Goal: Task Accomplishment & Management: Manage account settings

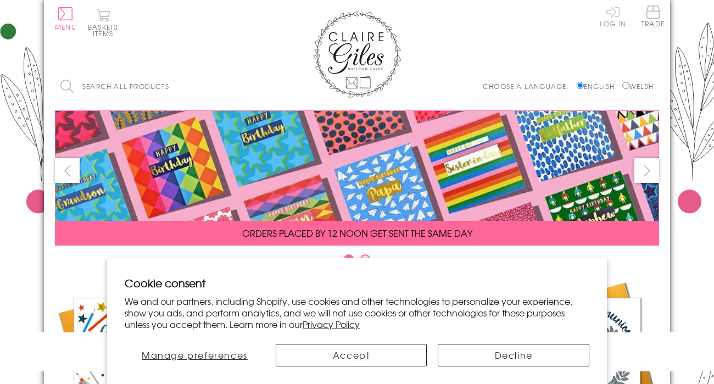
click at [611, 26] on link "Log In" at bounding box center [613, 15] width 26 height 21
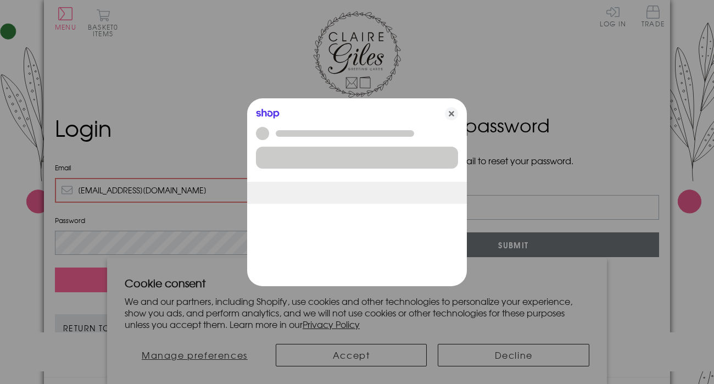
type input "[EMAIL_ADDRESS][DOMAIN_NAME]"
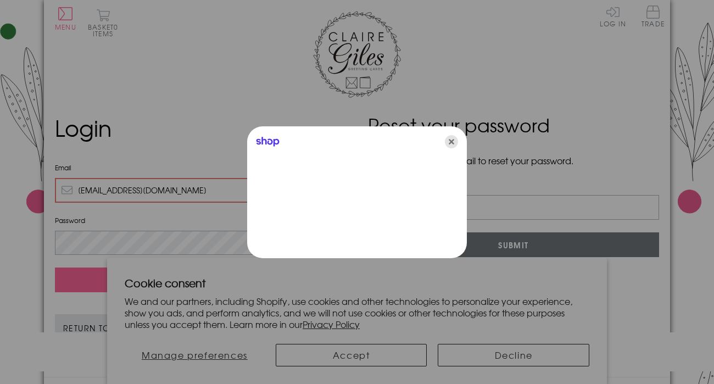
click at [453, 143] on icon "Close" at bounding box center [451, 141] width 13 height 13
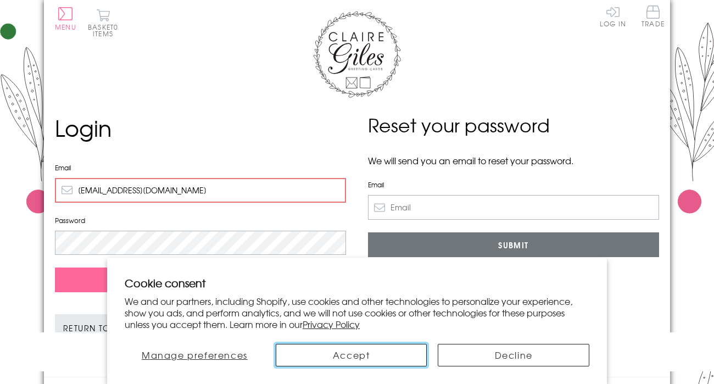
click at [380, 359] on button "Accept" at bounding box center [352, 355] width 152 height 23
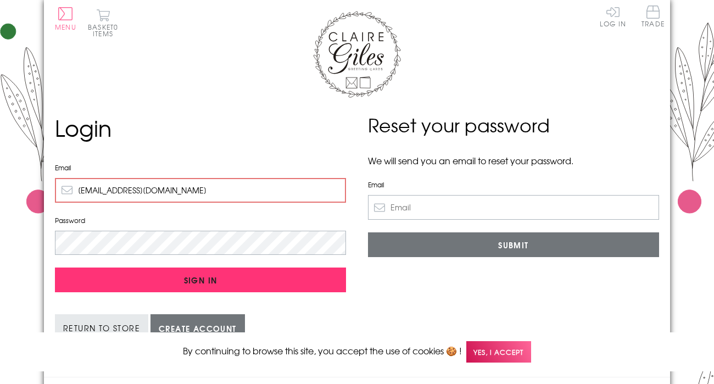
click at [101, 281] on input "Sign In" at bounding box center [200, 280] width 291 height 25
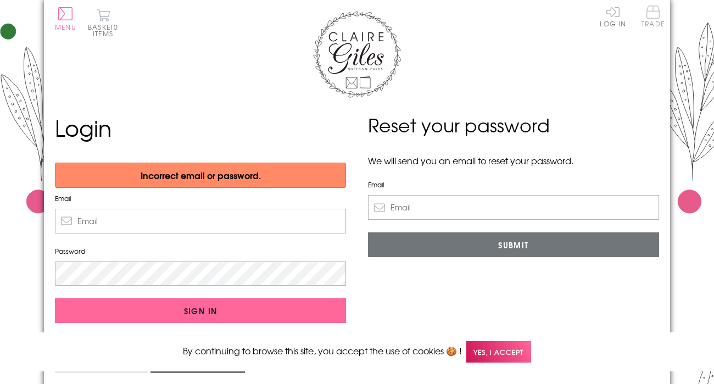
click at [652, 19] on span "Trade" at bounding box center [653, 15] width 23 height 21
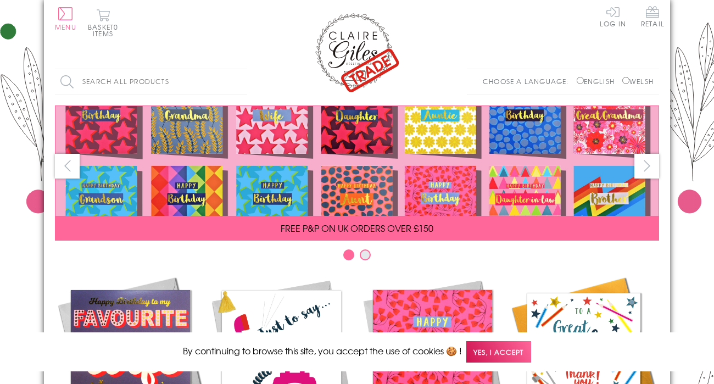
click at [624, 80] on input "Welsh" at bounding box center [625, 80] width 7 height 7
radio input "true"
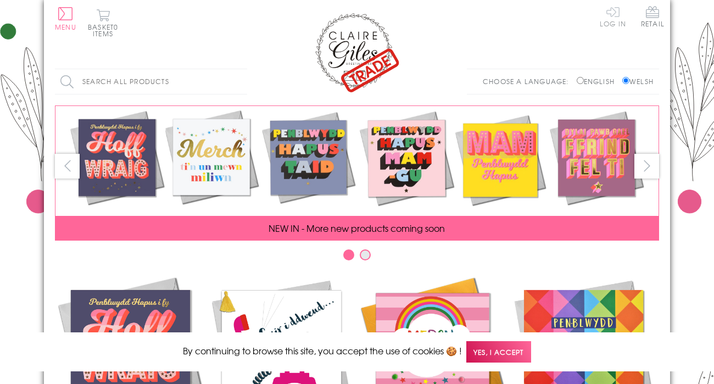
click at [615, 21] on link "Log In" at bounding box center [613, 15] width 26 height 21
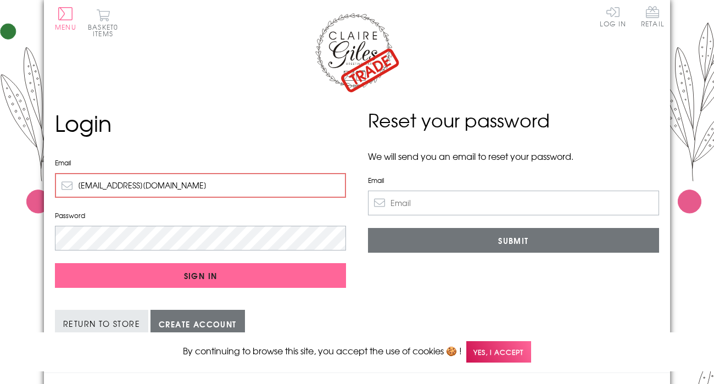
type input "sales@penandpaper.co.uk"
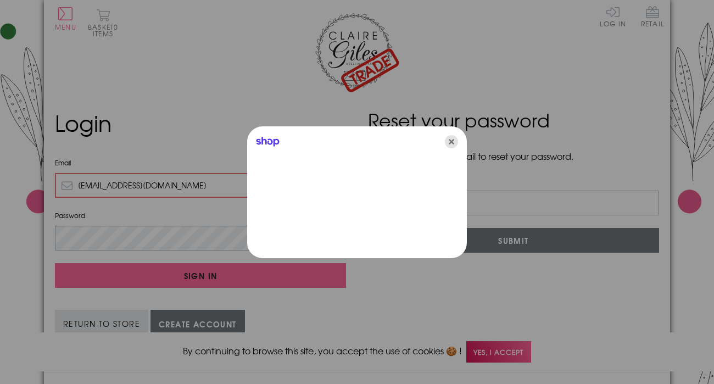
click at [450, 145] on icon "Close" at bounding box center [451, 141] width 13 height 13
